Goal: Task Accomplishment & Management: Manage account settings

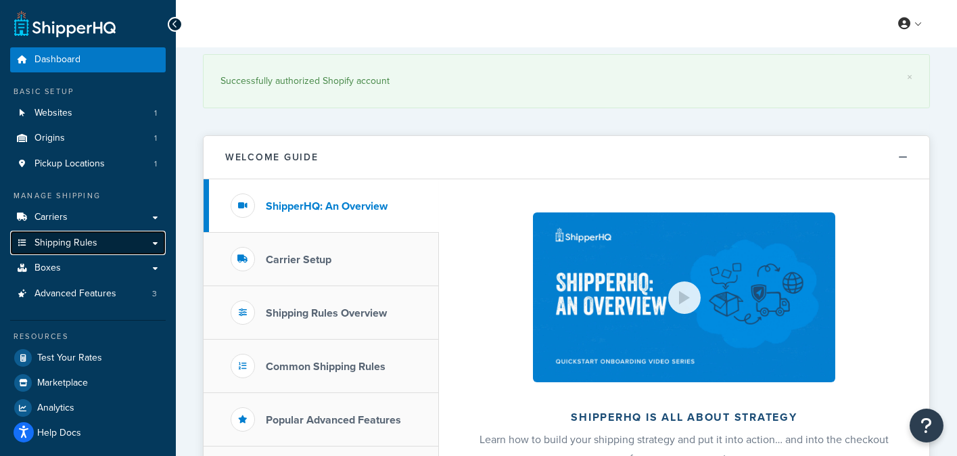
click at [77, 248] on span "Shipping Rules" at bounding box center [65, 242] width 63 height 11
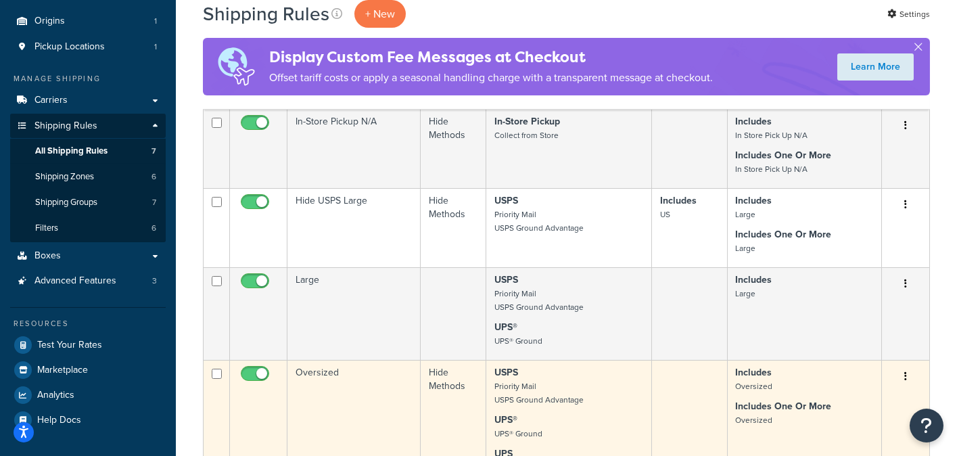
scroll to position [203, 0]
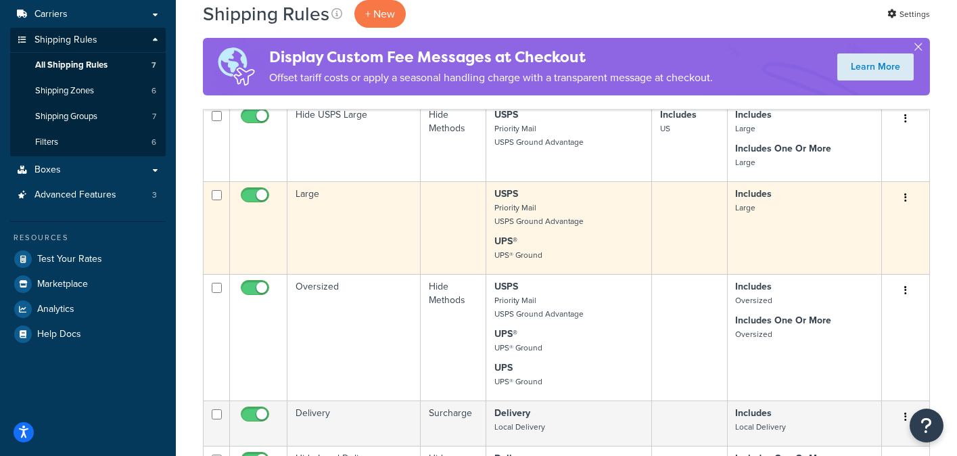
click at [383, 205] on td "Large" at bounding box center [353, 227] width 133 height 93
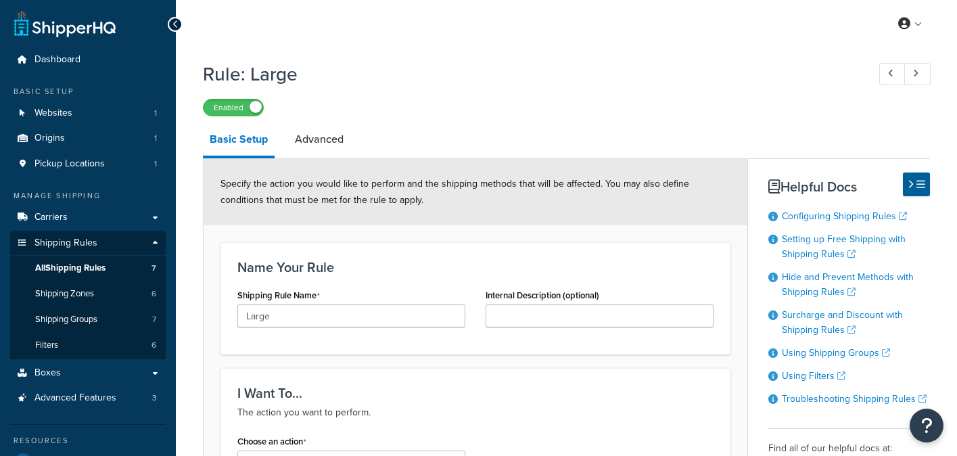
select select "SURCHARGE"
select select "SHIPPING_GROUP"
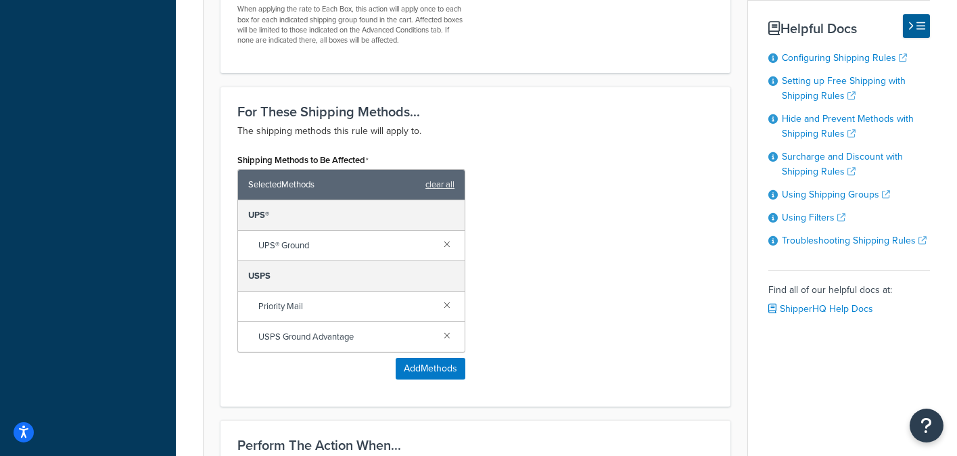
scroll to position [811, 0]
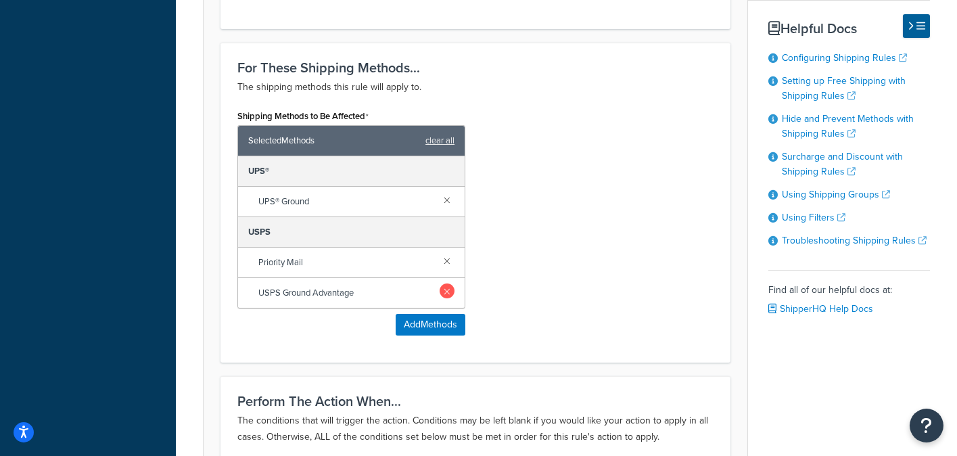
click at [449, 289] on link at bounding box center [446, 290] width 15 height 15
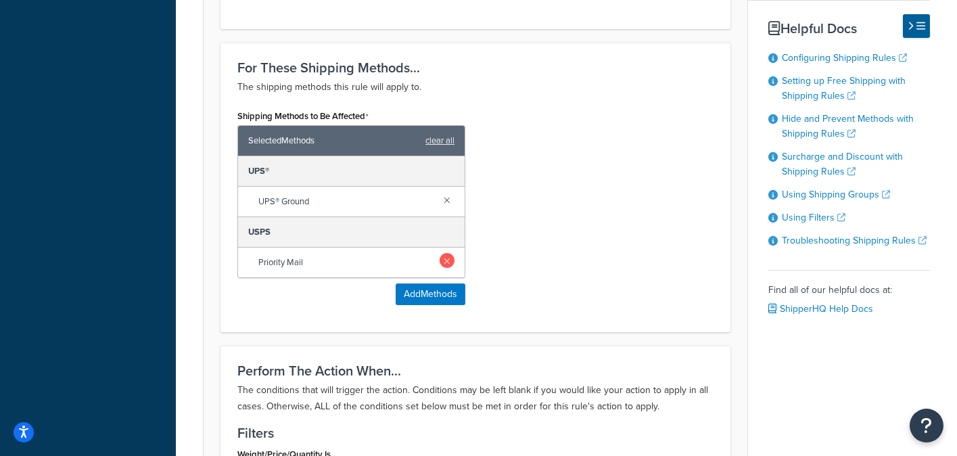
click at [448, 262] on link at bounding box center [446, 260] width 15 height 15
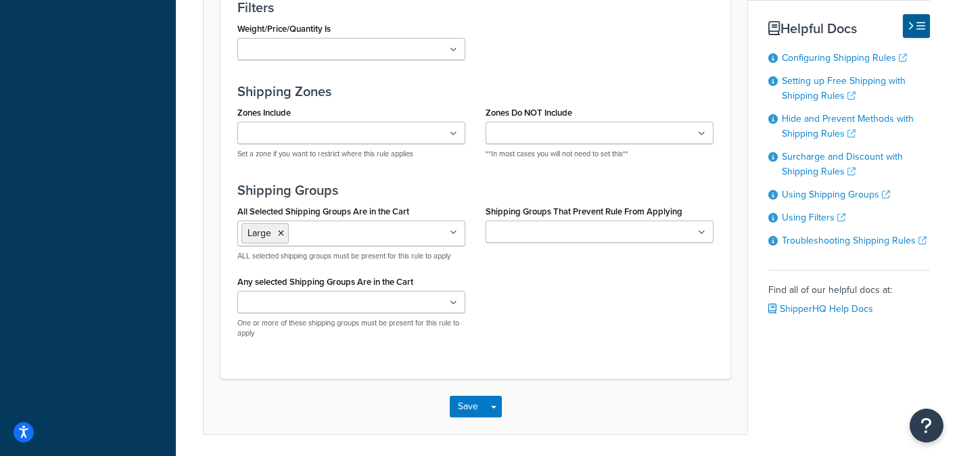
scroll to position [1216, 0]
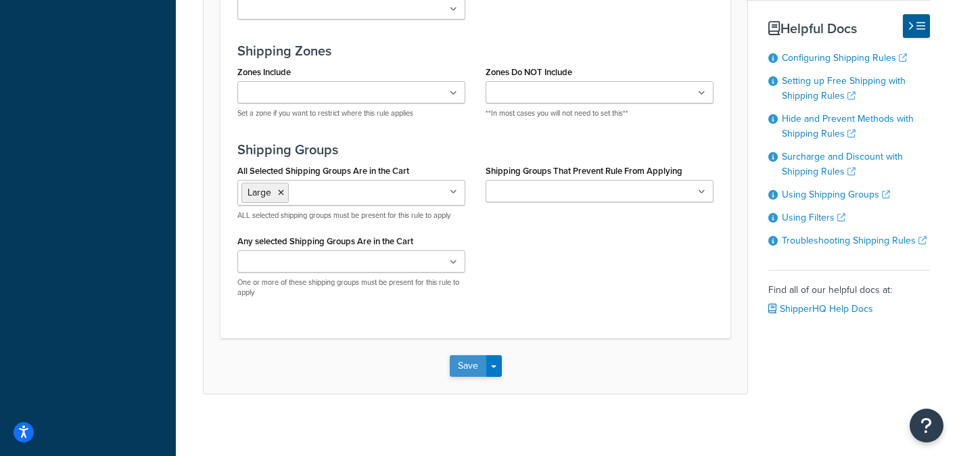
click at [465, 360] on button "Save" at bounding box center [468, 366] width 37 height 22
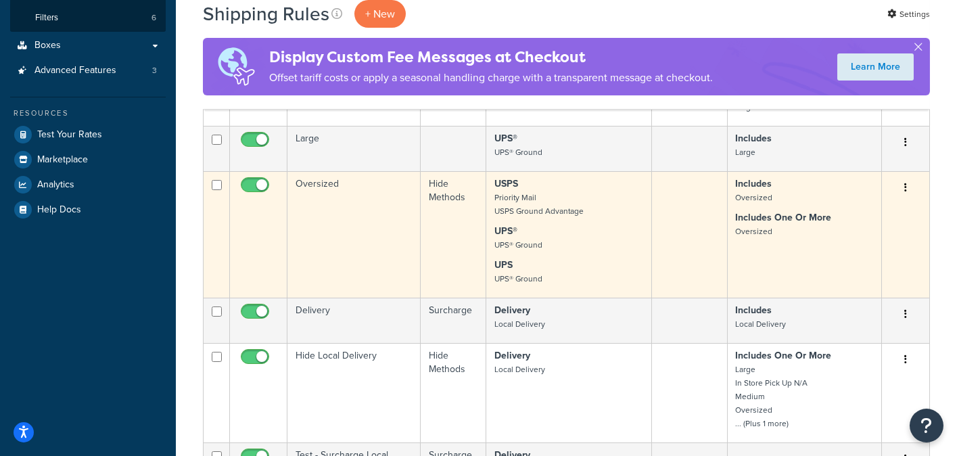
scroll to position [338, 0]
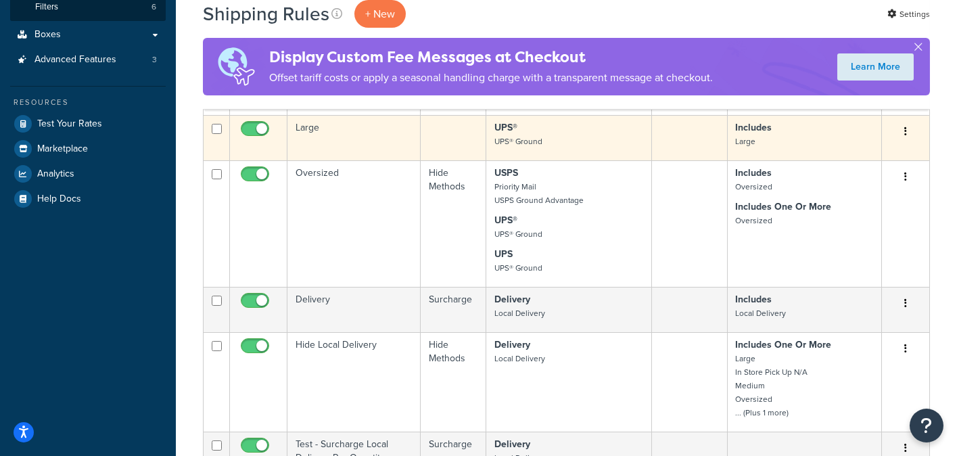
click at [371, 135] on td "Large" at bounding box center [353, 137] width 133 height 45
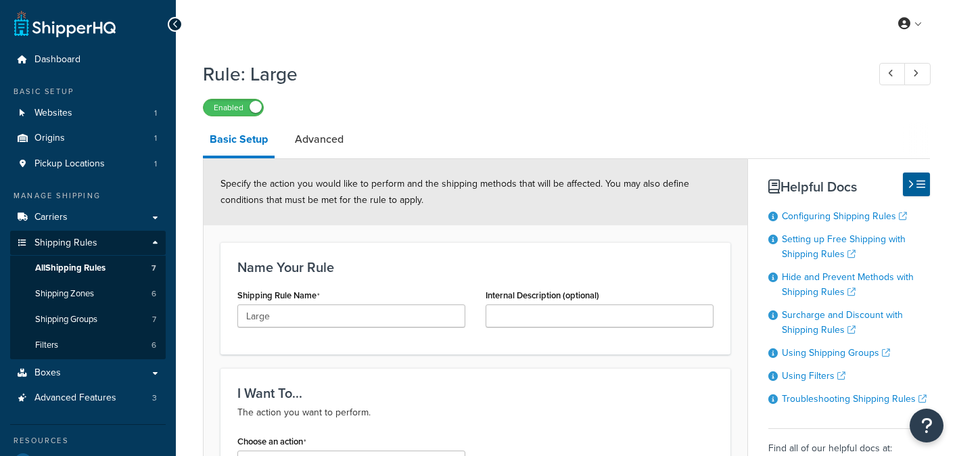
select select "SURCHARGE"
select select "SHIPPING_GROUP"
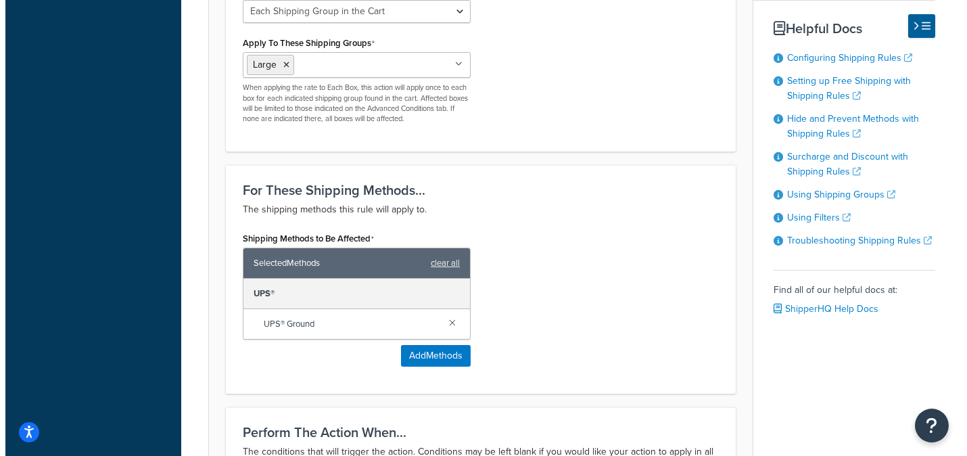
scroll to position [744, 0]
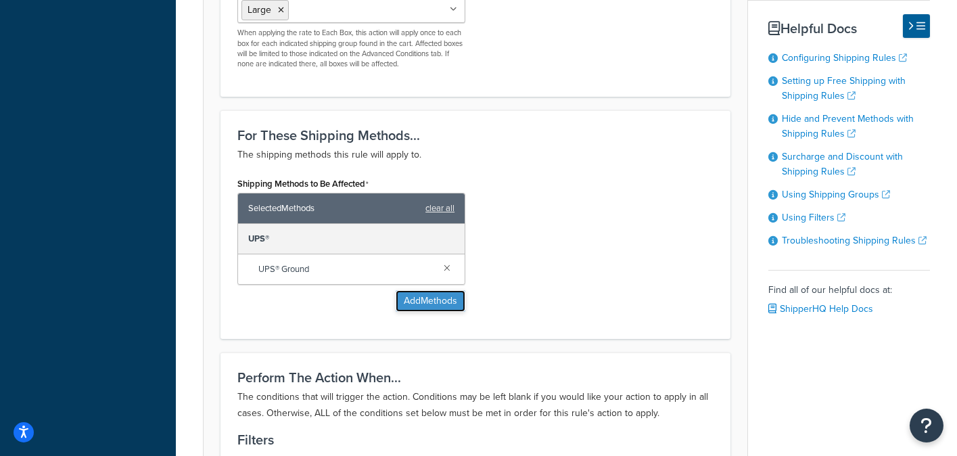
click at [429, 302] on button "Add Methods" at bounding box center [430, 301] width 70 height 22
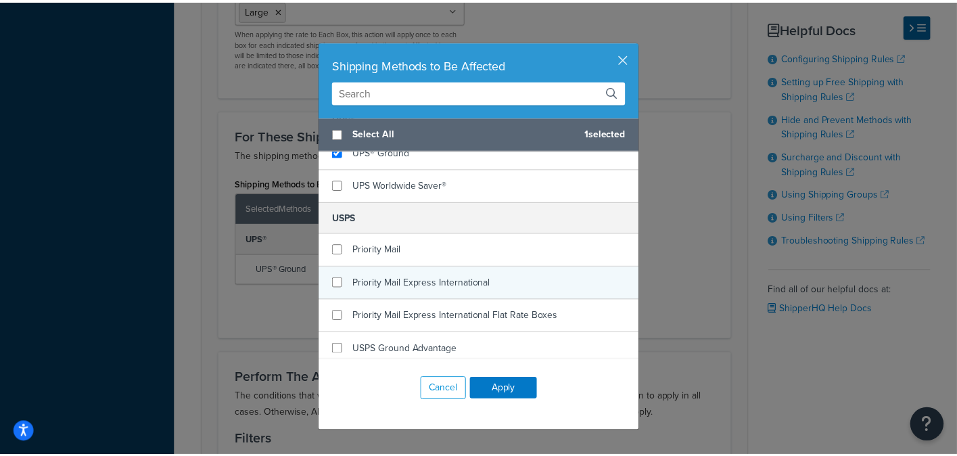
scroll to position [241, 0]
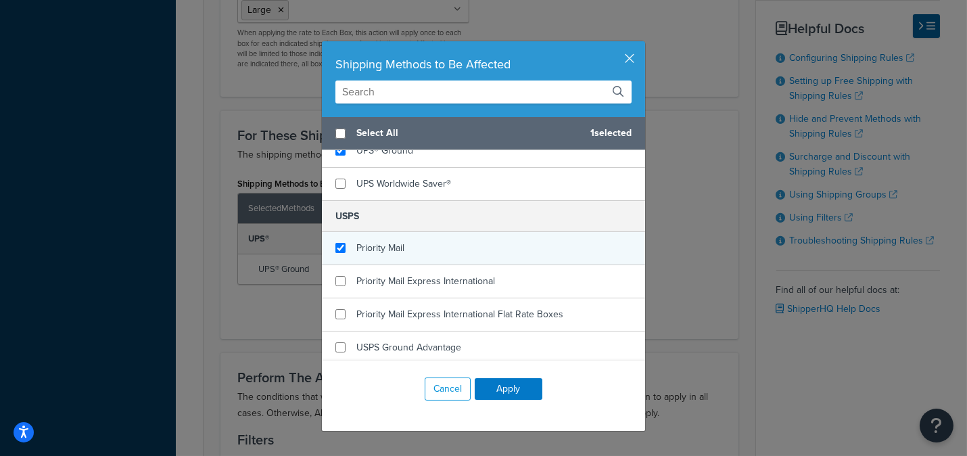
checkbox input "true"
click at [392, 253] on div "Priority Mail" at bounding box center [380, 248] width 48 height 19
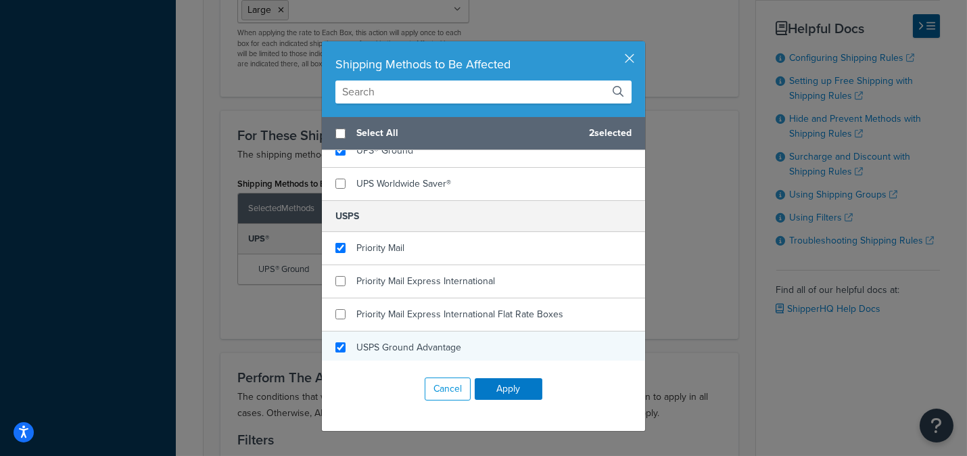
checkbox input "true"
click at [406, 340] on span "USPS Ground Advantage" at bounding box center [408, 347] width 105 height 14
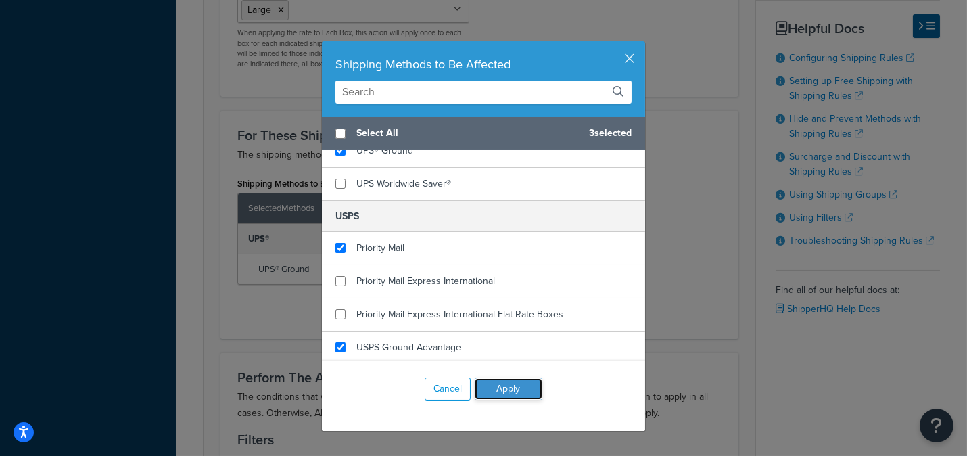
click at [496, 381] on button "Apply" at bounding box center [509, 389] width 68 height 22
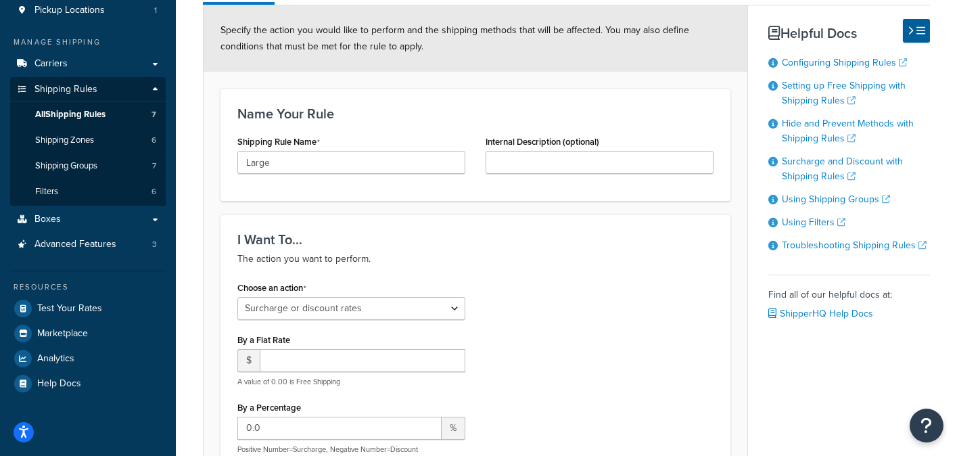
scroll to position [0, 0]
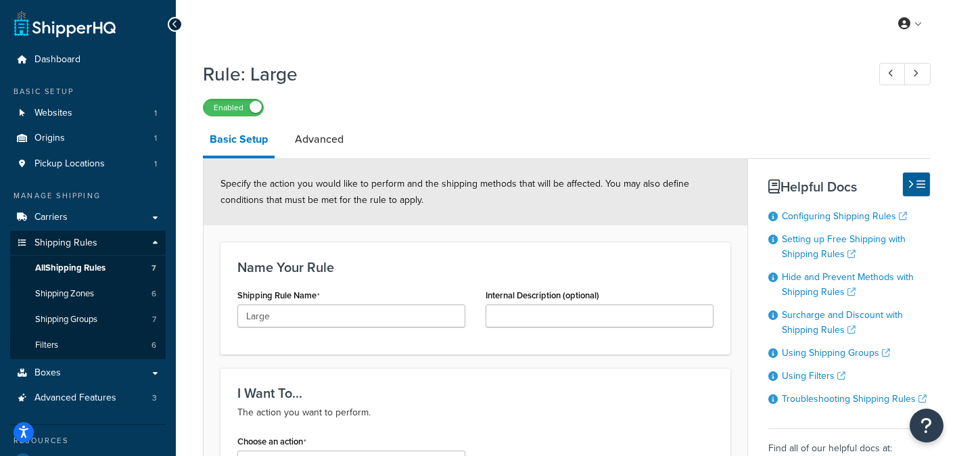
click at [179, 22] on div at bounding box center [175, 24] width 15 height 15
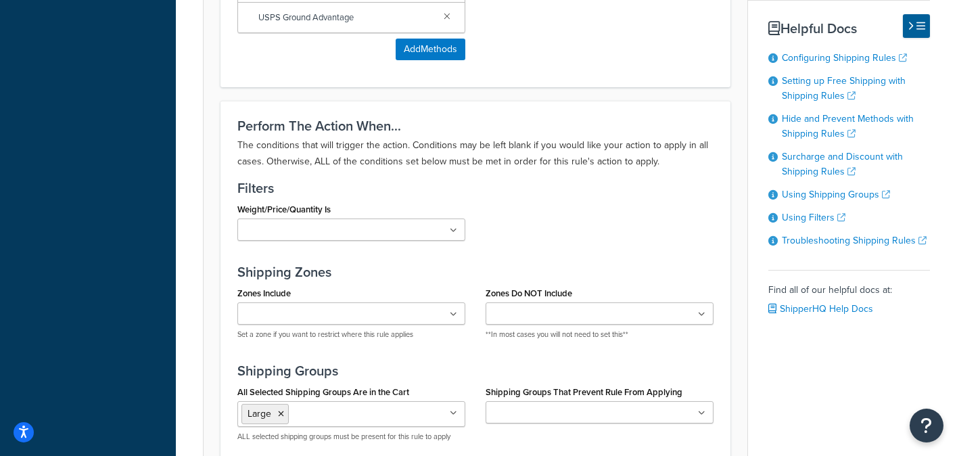
scroll to position [1307, 0]
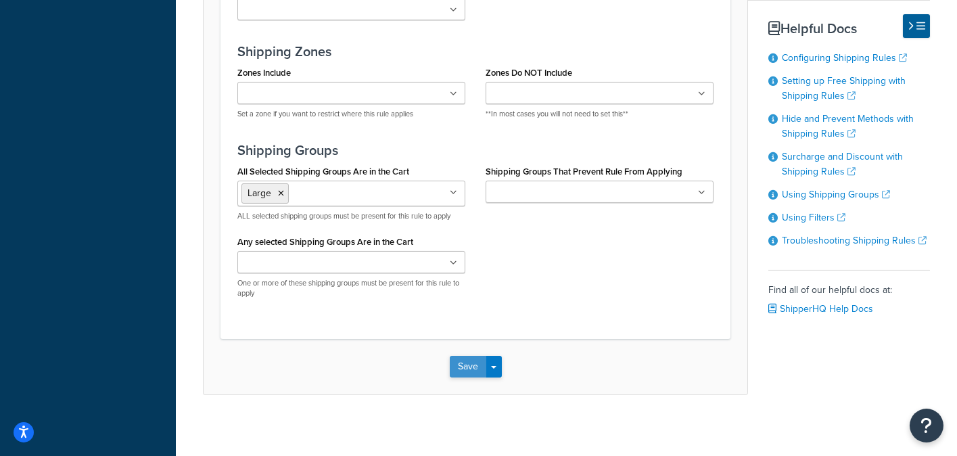
click at [462, 356] on button "Save" at bounding box center [468, 367] width 37 height 22
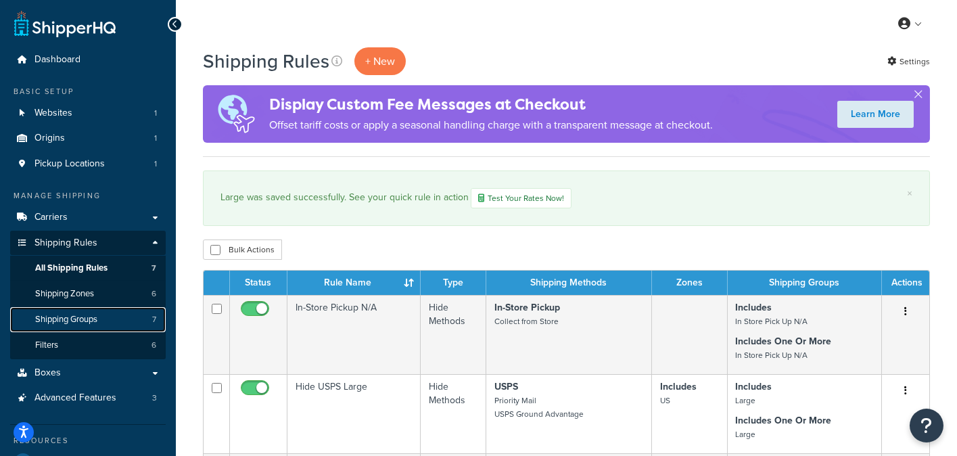
click at [81, 320] on span "Shipping Groups" at bounding box center [66, 319] width 62 height 11
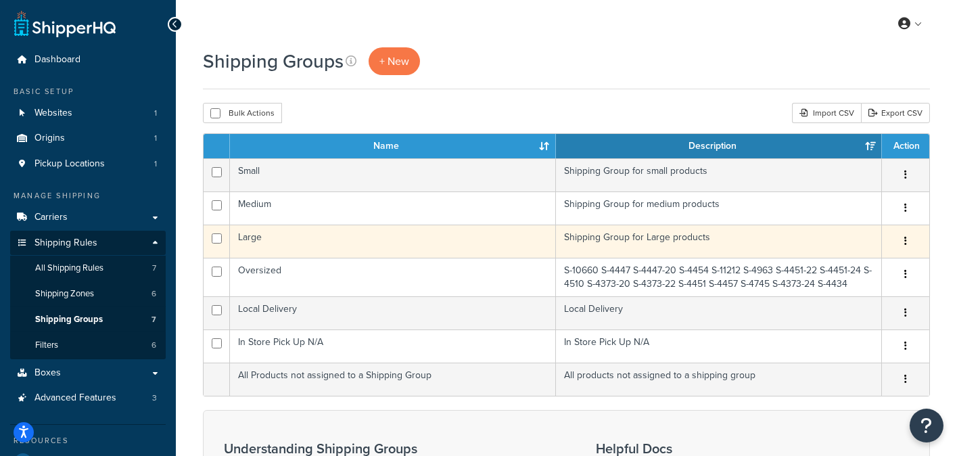
click at [491, 239] on td "Large" at bounding box center [393, 240] width 326 height 33
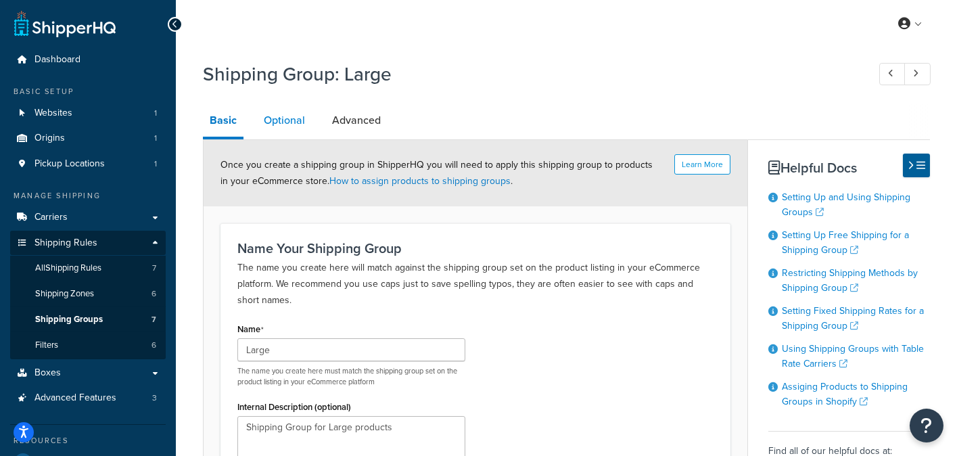
click at [295, 112] on link "Optional" at bounding box center [284, 120] width 55 height 32
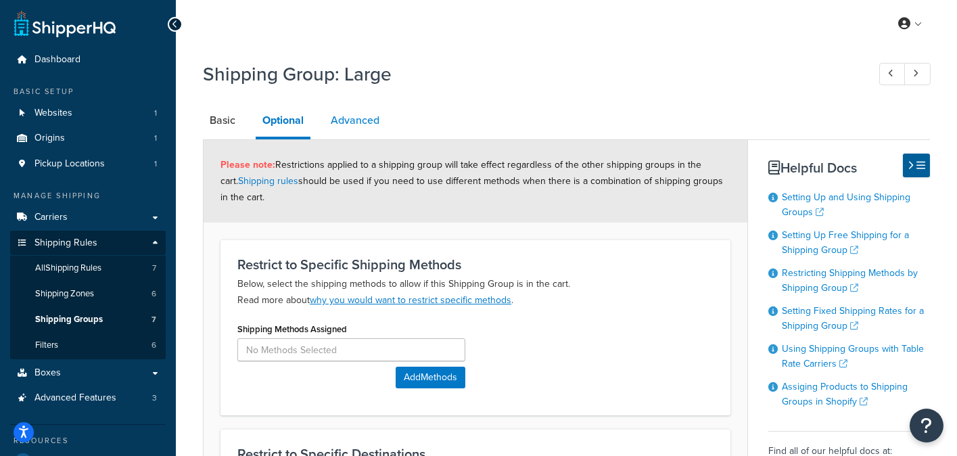
click at [349, 132] on link "Advanced" at bounding box center [355, 120] width 62 height 32
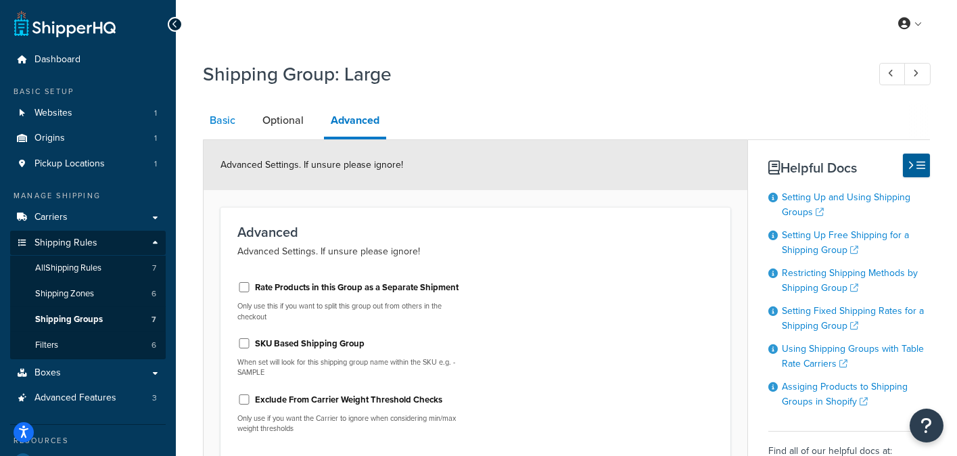
click at [221, 114] on link "Basic" at bounding box center [222, 120] width 39 height 32
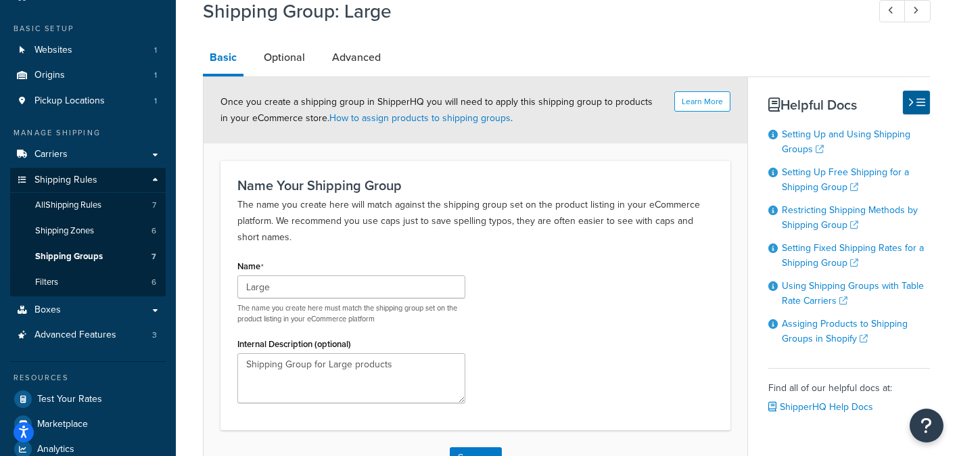
scroll to position [24, 0]
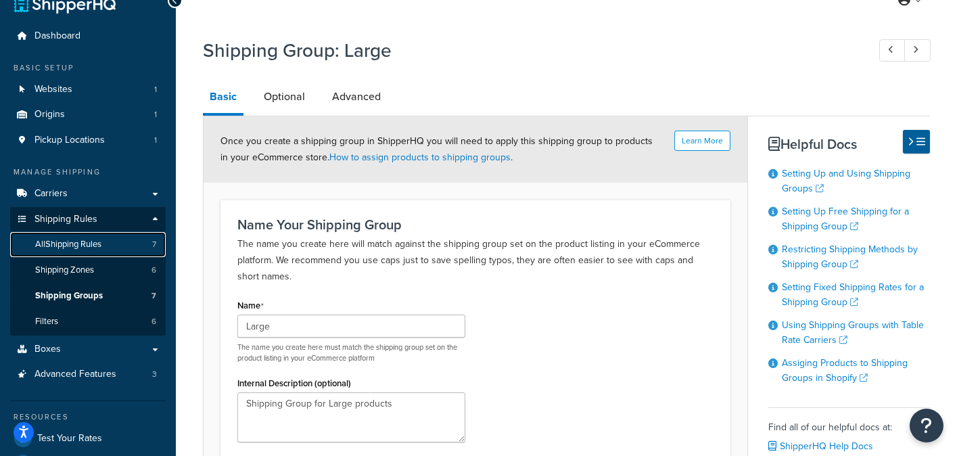
click at [93, 243] on span "All Shipping Rules" at bounding box center [68, 244] width 66 height 11
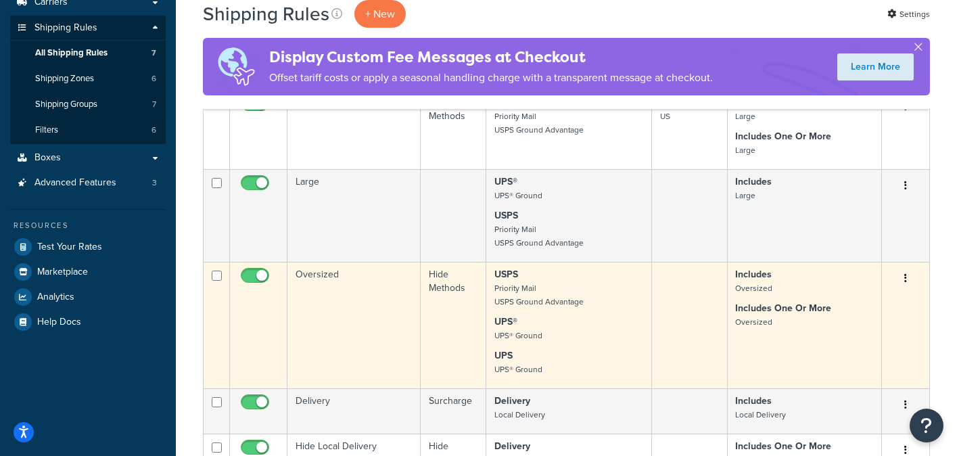
scroll to position [203, 0]
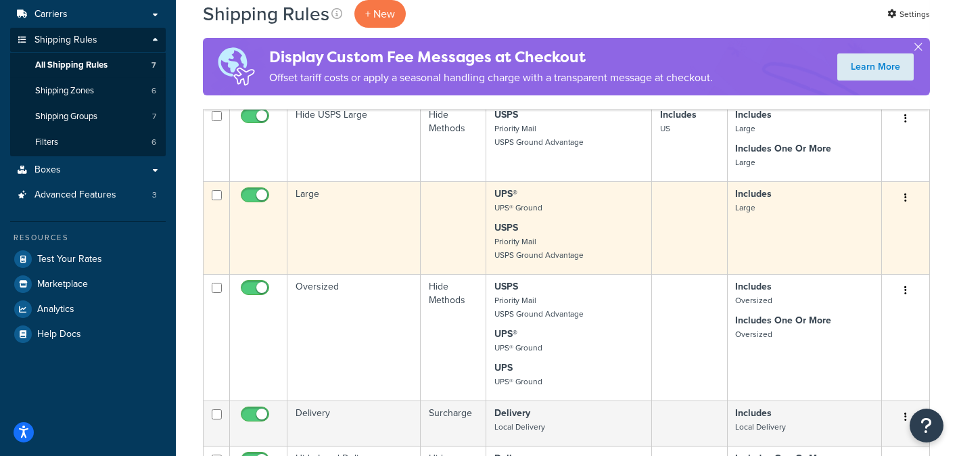
click at [370, 222] on td "Large" at bounding box center [353, 227] width 133 height 93
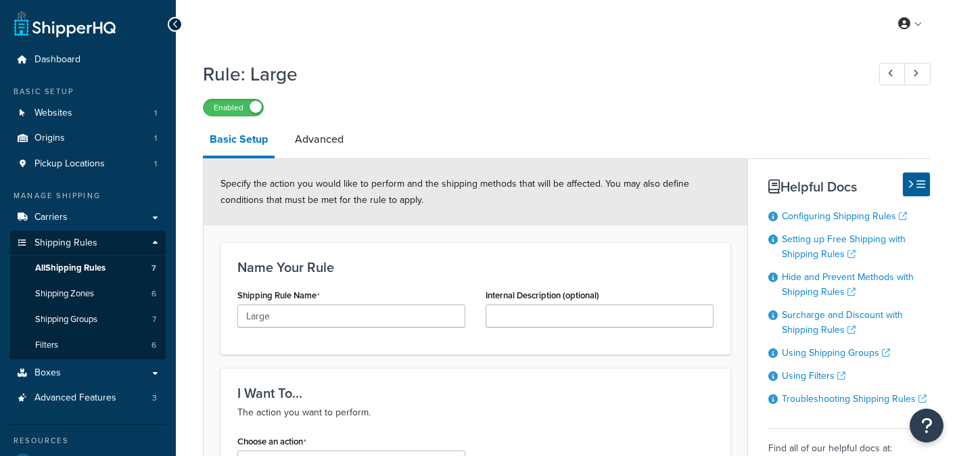
select select "SURCHARGE"
select select "SHIPPING_GROUP"
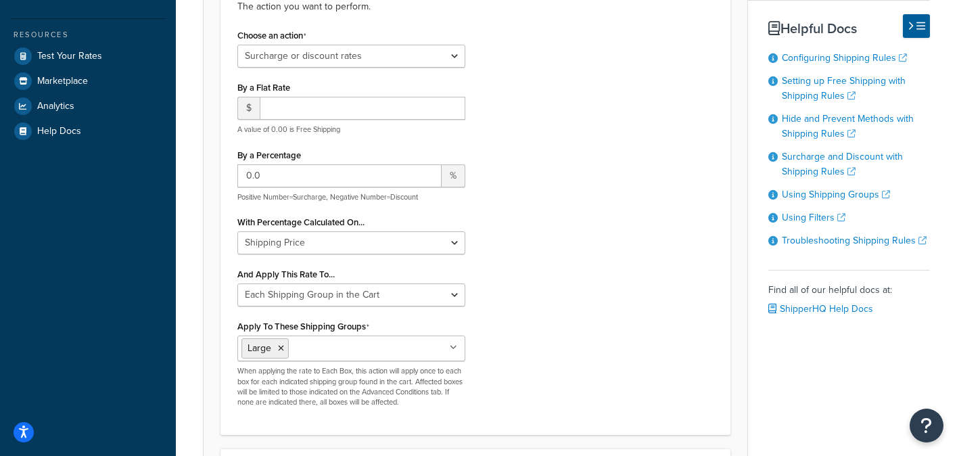
click at [558, 310] on div "Choose an action Choose an action Override Rates Surcharge or discount rates Hi…" at bounding box center [475, 221] width 496 height 391
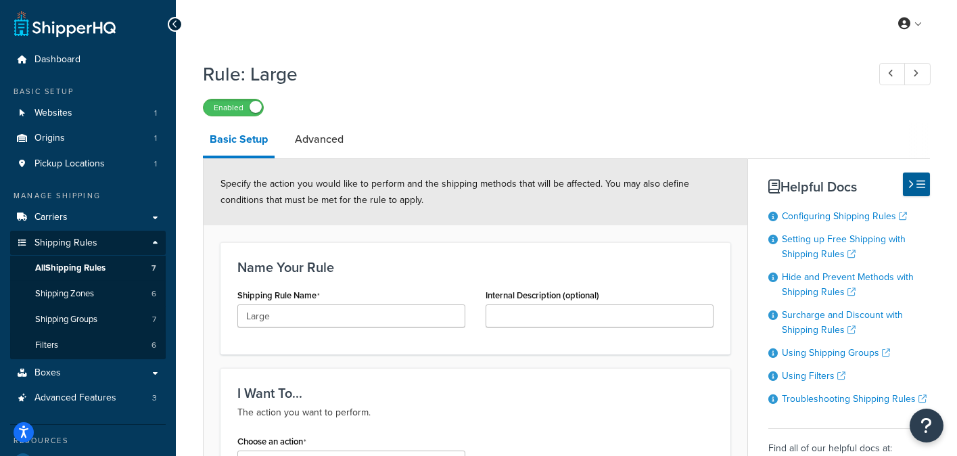
click at [349, 142] on li "Advanced" at bounding box center [326, 139] width 76 height 32
click at [339, 143] on link "Advanced" at bounding box center [319, 139] width 62 height 32
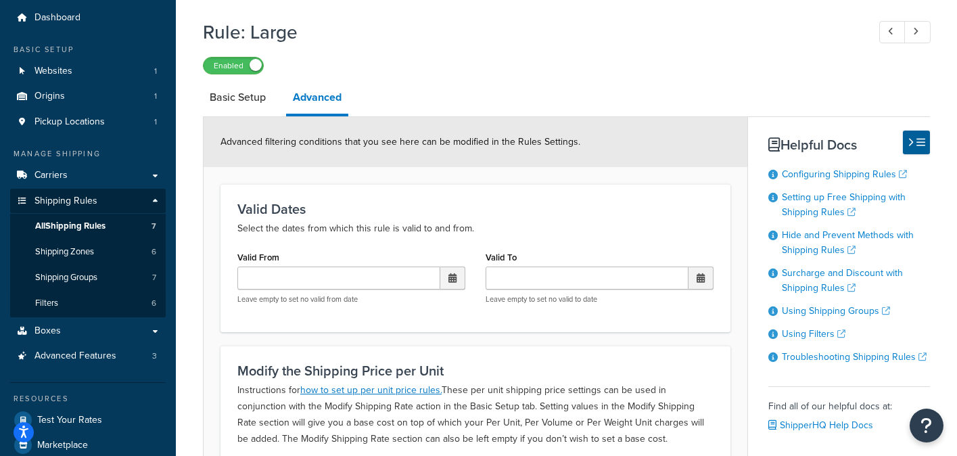
scroll to position [1, 0]
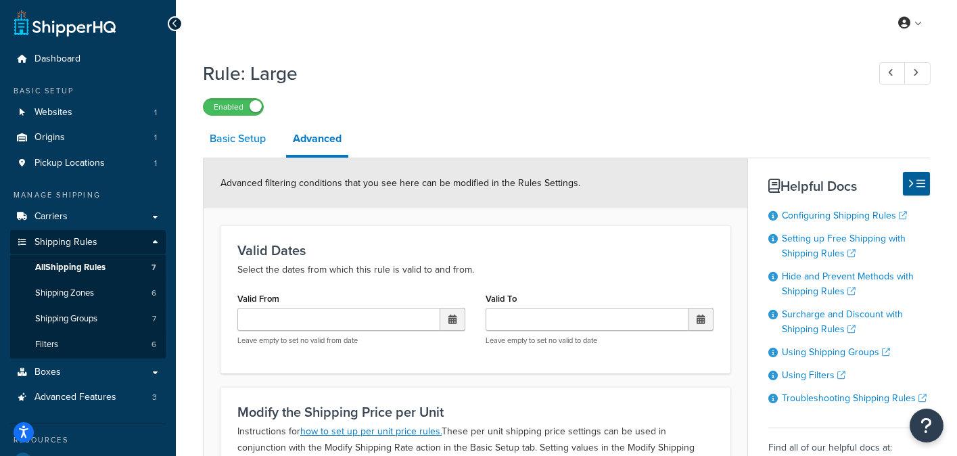
click at [245, 145] on link "Basic Setup" at bounding box center [238, 138] width 70 height 32
select select "SURCHARGE"
select select "SHIPPING_GROUP"
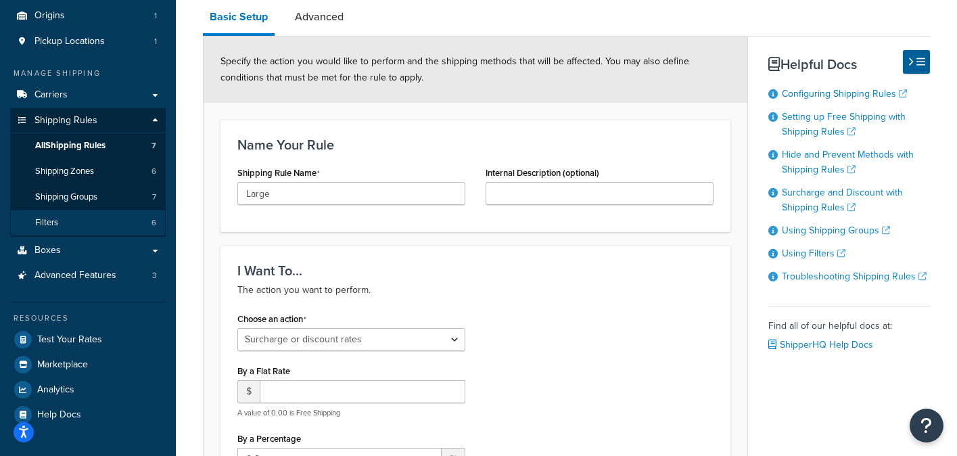
scroll to position [135, 0]
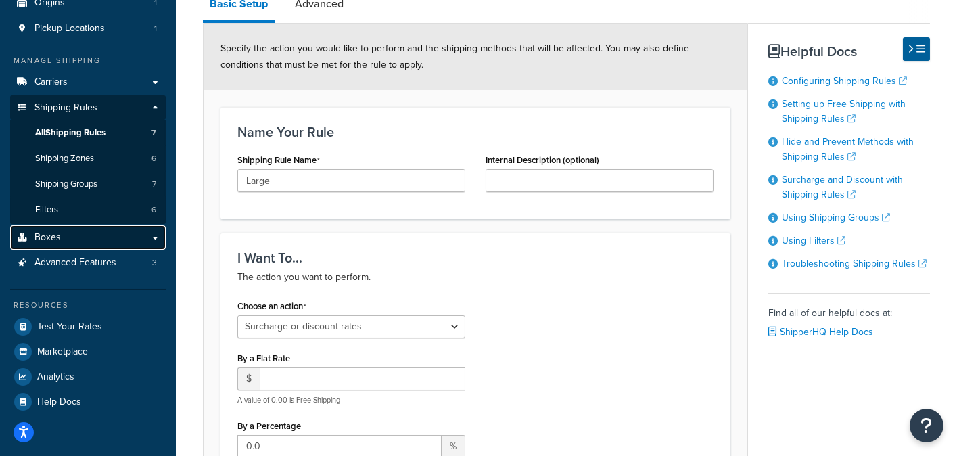
click at [93, 239] on link "Boxes" at bounding box center [87, 237] width 155 height 25
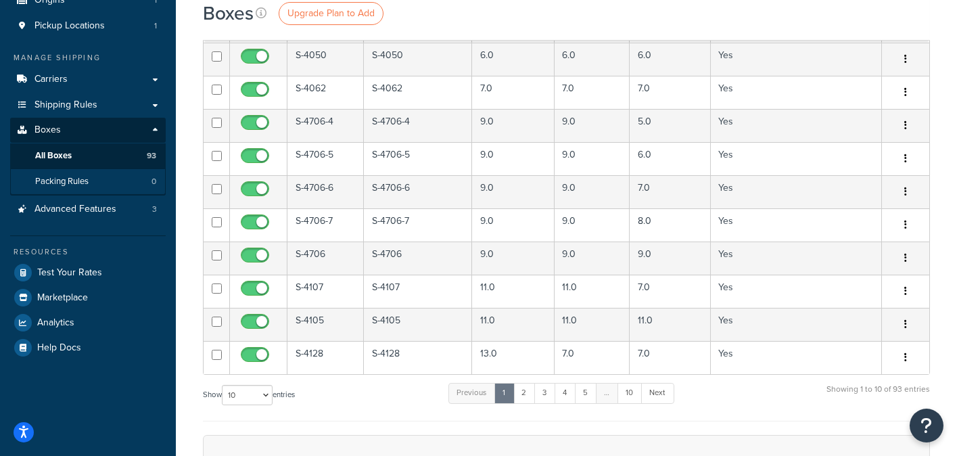
scroll to position [135, 0]
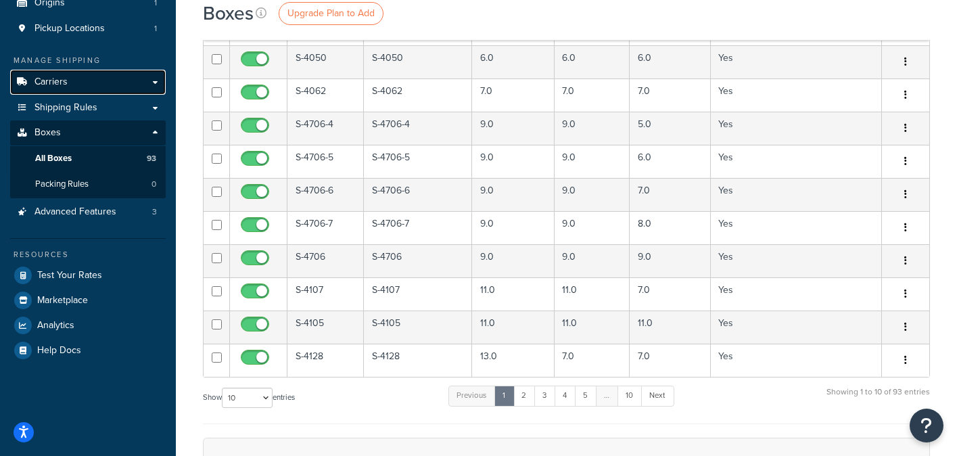
click at [82, 80] on link "Carriers" at bounding box center [87, 82] width 155 height 25
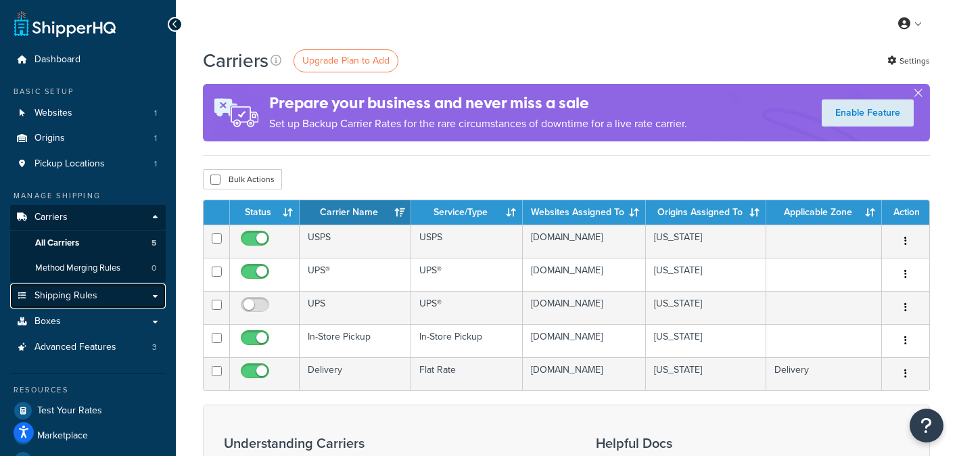
click at [95, 292] on span "Shipping Rules" at bounding box center [65, 295] width 63 height 11
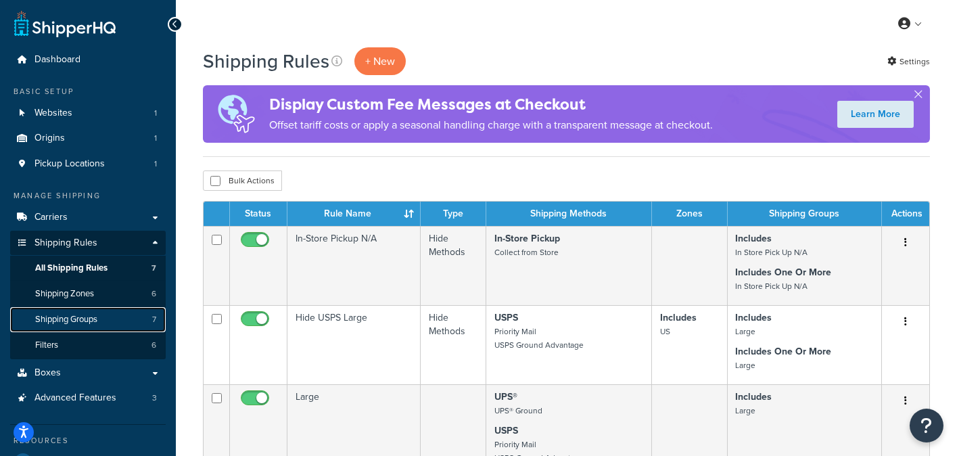
click at [93, 314] on span "Shipping Groups" at bounding box center [66, 319] width 62 height 11
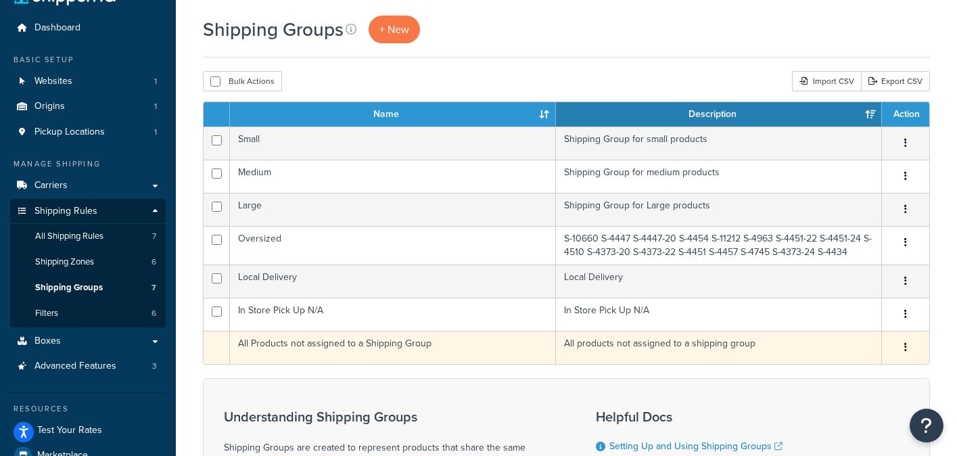
scroll to position [68, 0]
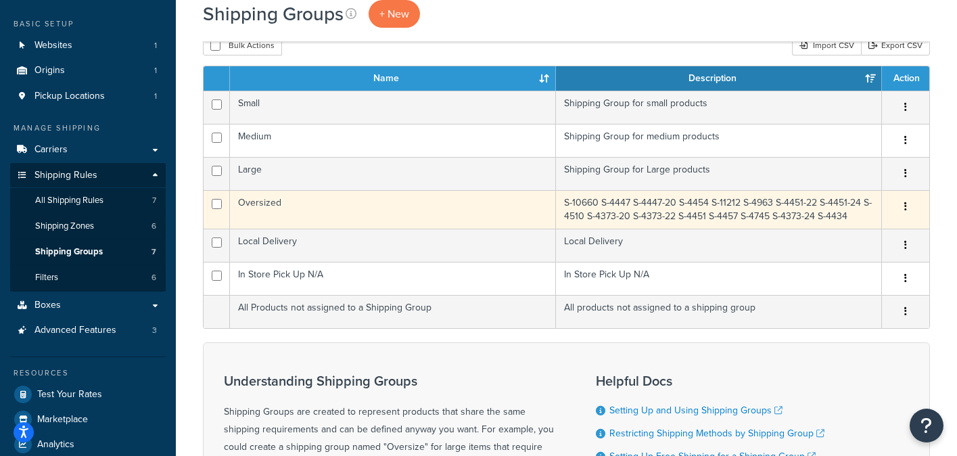
click at [406, 212] on td "Oversized" at bounding box center [393, 209] width 326 height 39
